Goal: Task Accomplishment & Management: Use online tool/utility

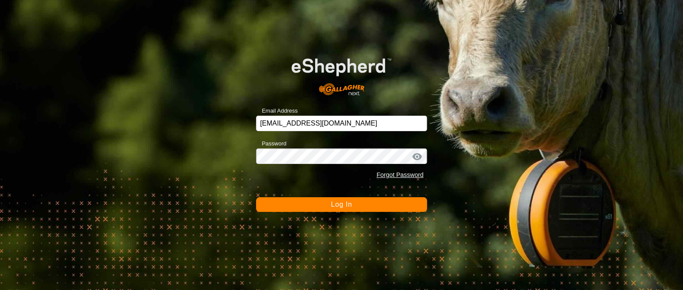
click at [333, 207] on span "Log In" at bounding box center [341, 204] width 21 height 7
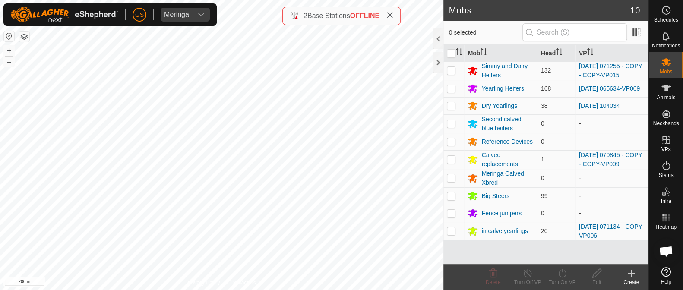
click at [302, 290] on html "[PERSON_NAME] Schedules Notifications Mobs Animals Neckbands VPs Status Infra H…" at bounding box center [341, 145] width 683 height 290
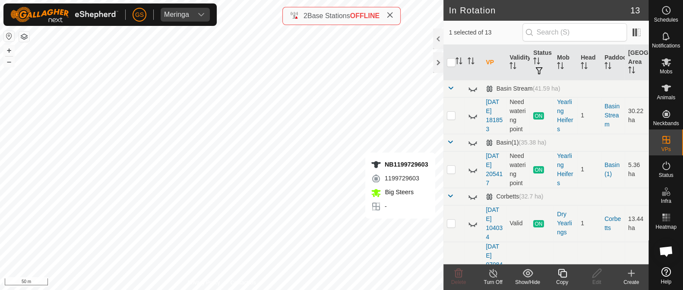
click at [561, 277] on icon at bounding box center [562, 273] width 11 height 10
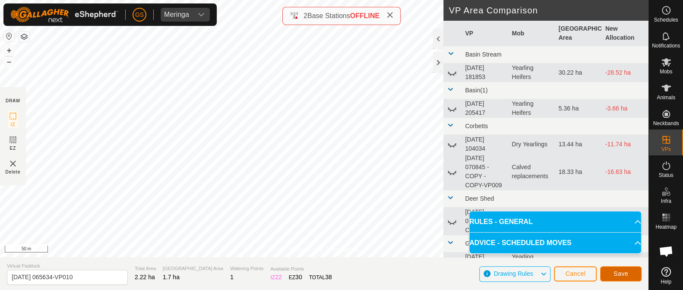
click at [626, 275] on span "Save" at bounding box center [620, 273] width 15 height 7
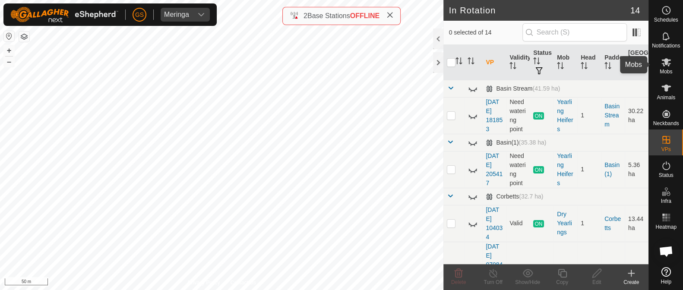
click at [665, 63] on icon at bounding box center [665, 62] width 9 height 8
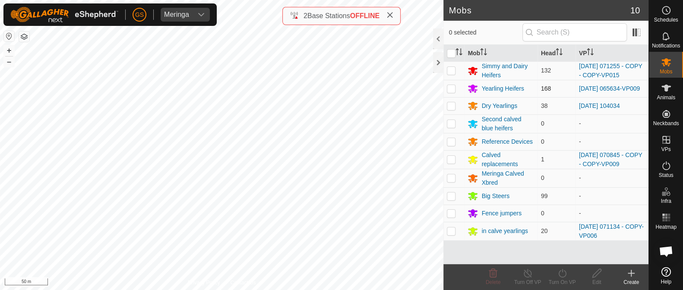
click at [448, 90] on p-checkbox at bounding box center [451, 88] width 9 height 7
checkbox input "true"
click at [562, 275] on icon at bounding box center [562, 273] width 11 height 10
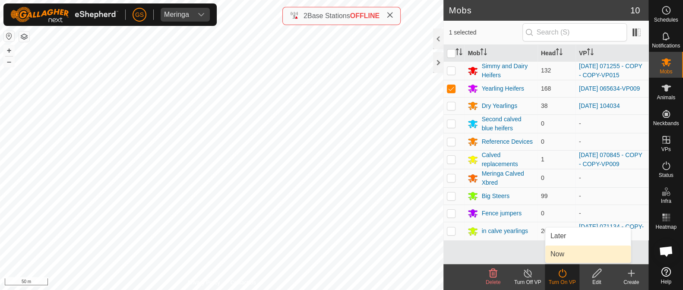
click at [561, 255] on link "Now" at bounding box center [587, 254] width 85 height 17
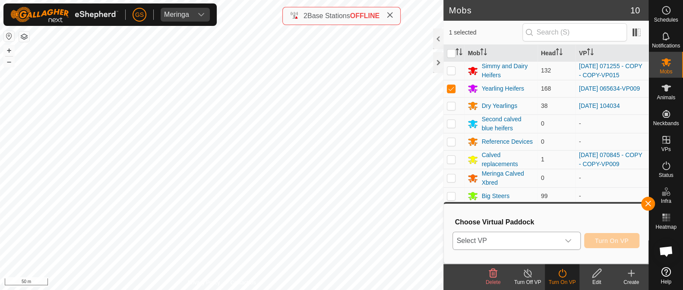
drag, startPoint x: 562, startPoint y: 252, endPoint x: 561, endPoint y: 246, distance: 6.5
click at [562, 251] on div "Choose Virtual Paddock Select VP Turn On VP" at bounding box center [546, 233] width 194 height 49
click at [561, 244] on div "dropdown trigger" at bounding box center [567, 240] width 17 height 17
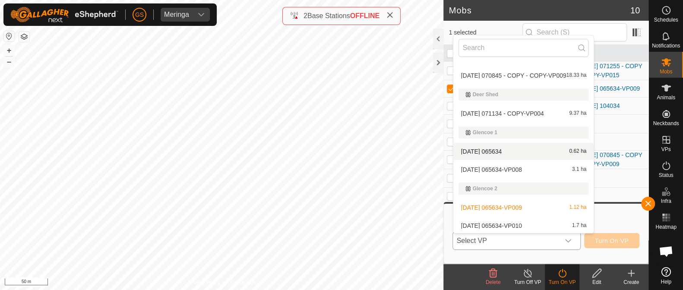
scroll to position [162, 0]
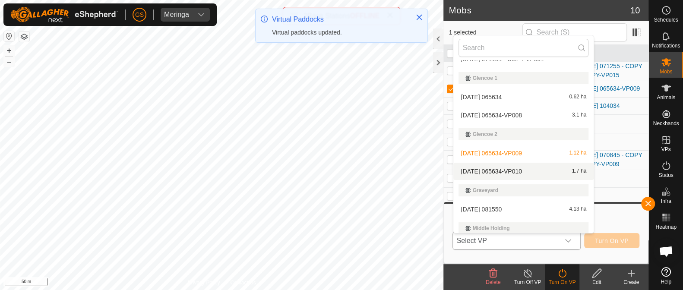
click at [507, 177] on li "[DATE] 065634-VP010 1.7 ha" at bounding box center [523, 171] width 140 height 17
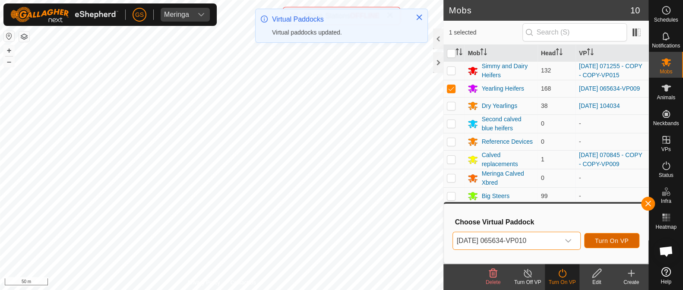
click at [617, 243] on span "Turn On VP" at bounding box center [612, 240] width 34 height 7
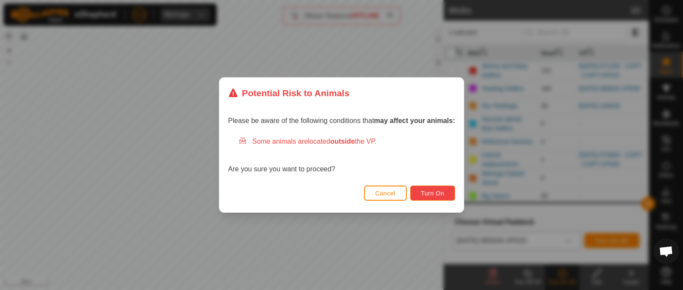
click at [433, 193] on span "Turn On" at bounding box center [432, 193] width 23 height 7
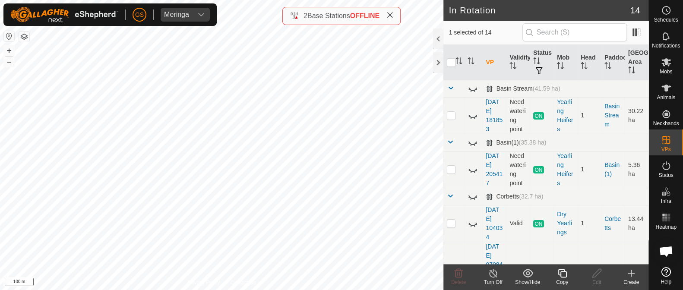
click at [561, 273] on icon at bounding box center [562, 273] width 11 height 10
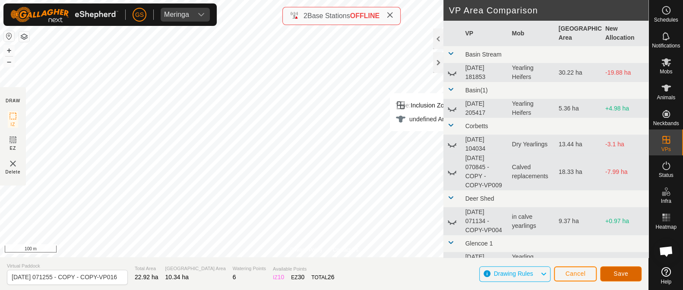
click at [625, 274] on span "Save" at bounding box center [620, 273] width 15 height 7
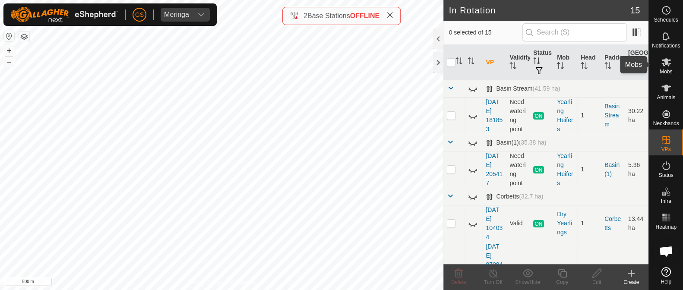
click at [663, 63] on icon at bounding box center [666, 62] width 10 height 10
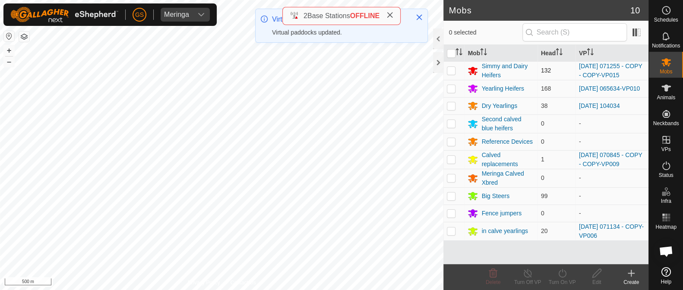
click at [451, 72] on p-checkbox at bounding box center [451, 70] width 9 height 7
checkbox input "true"
click at [565, 275] on icon at bounding box center [562, 273] width 8 height 9
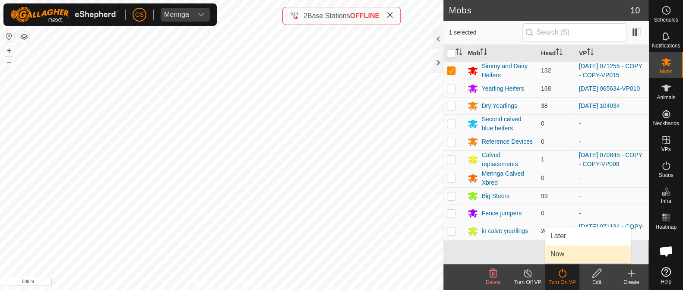
click at [565, 256] on link "Now" at bounding box center [587, 254] width 85 height 17
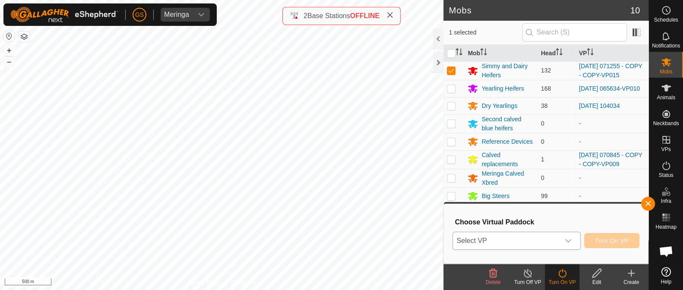
click at [553, 236] on span "Select VP" at bounding box center [506, 240] width 106 height 17
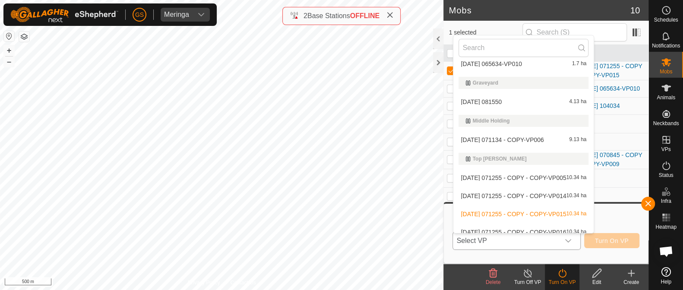
scroll to position [277, 0]
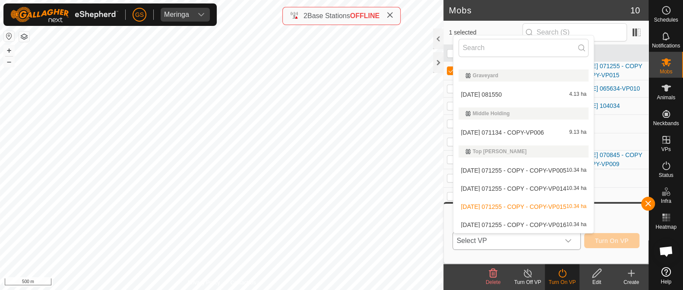
click at [542, 223] on li "[DATE] 071255 - COPY - COPY-VP016 10.34 ha" at bounding box center [523, 224] width 140 height 17
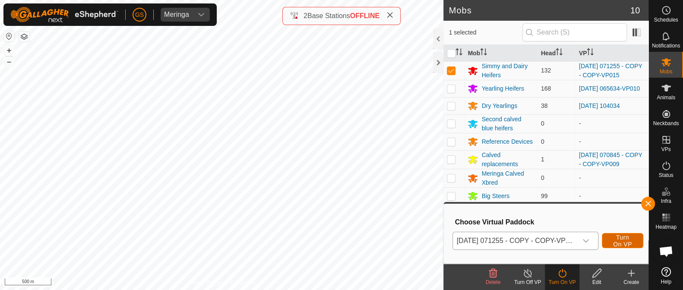
click at [621, 238] on span "Turn On VP" at bounding box center [622, 241] width 20 height 14
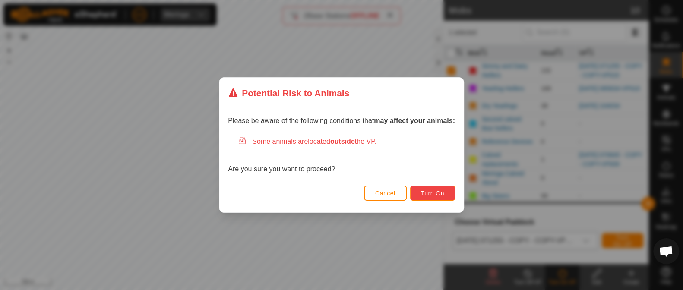
click at [421, 193] on button "Turn On" at bounding box center [432, 193] width 45 height 15
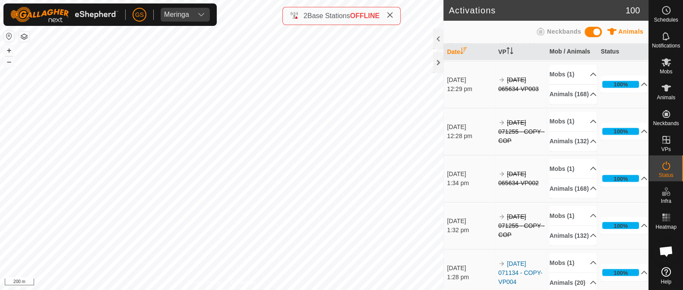
scroll to position [917, 0]
